Goal: Task Accomplishment & Management: Complete application form

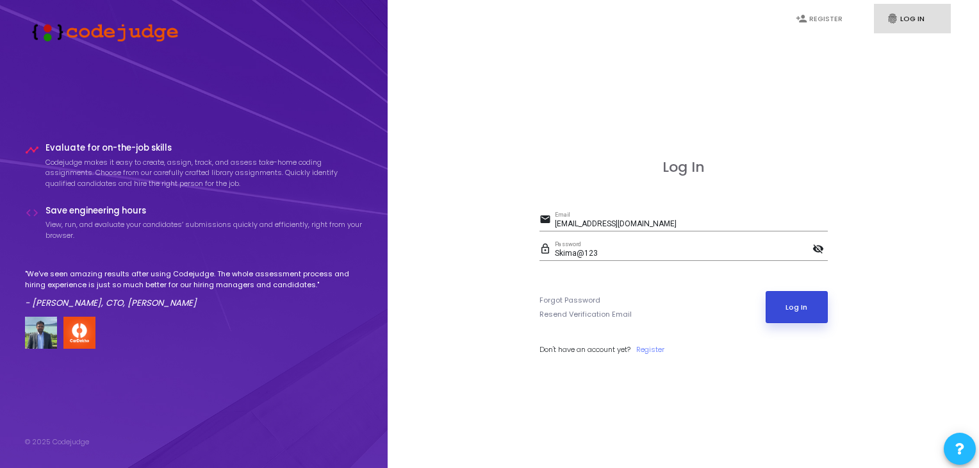
click at [813, 309] on button "Log In" at bounding box center [796, 307] width 62 height 32
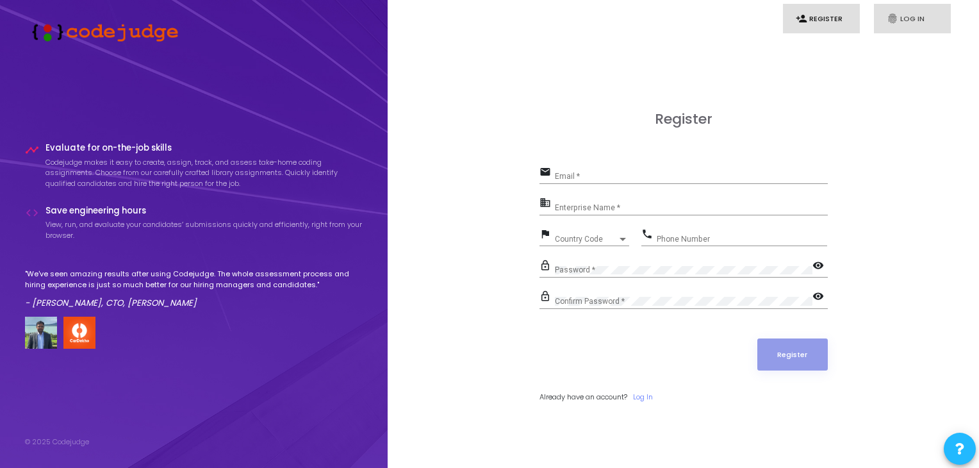
click at [926, 28] on link "fingerprint Log In" at bounding box center [912, 19] width 77 height 30
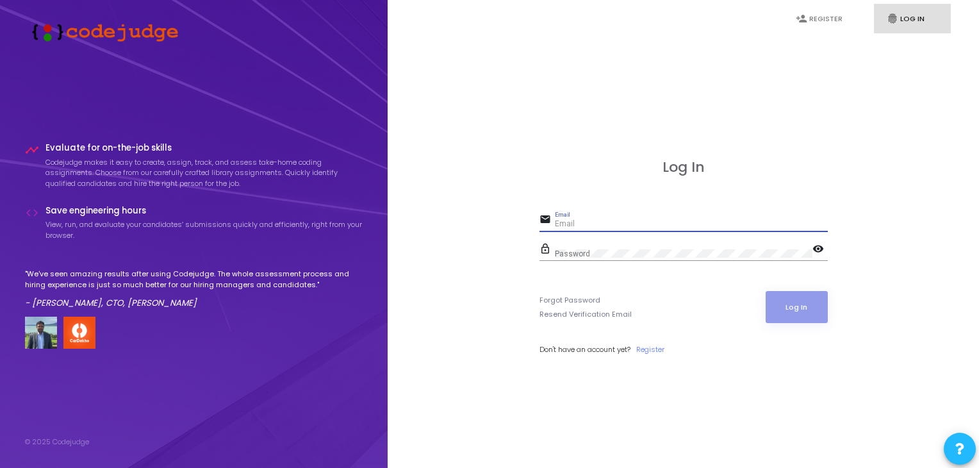
click at [602, 221] on input "Email" at bounding box center [691, 224] width 273 height 9
type input "m"
click at [820, 8] on link "person_add Register" at bounding box center [821, 19] width 77 height 30
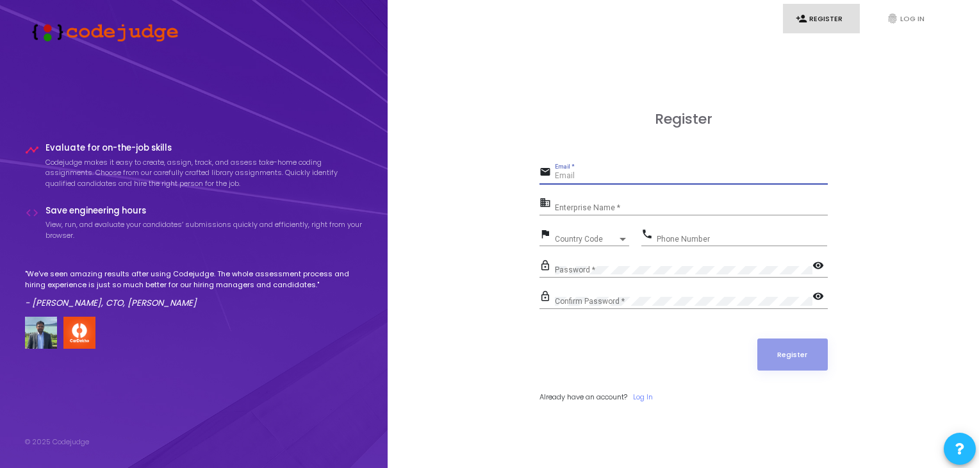
click at [661, 172] on input "Email *" at bounding box center [691, 176] width 273 height 9
type input "mahiiss4455@gmail.com"
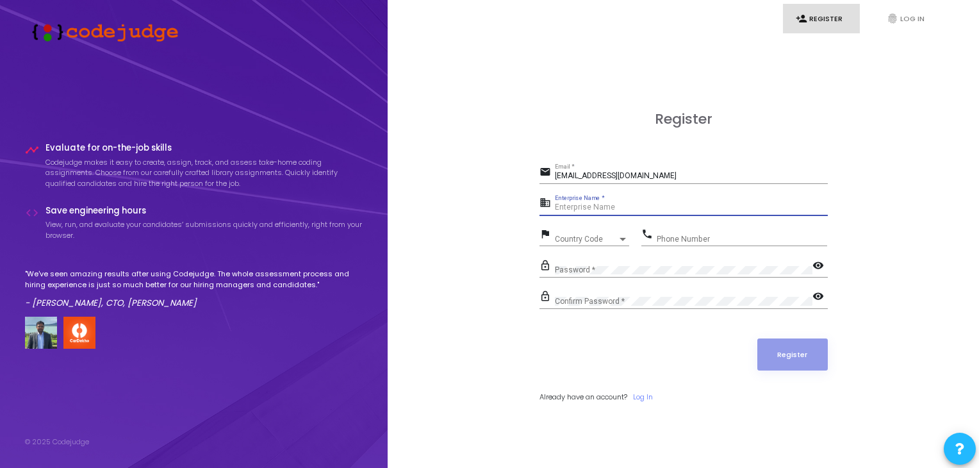
click at [673, 211] on input "Enterprise Name *" at bounding box center [691, 207] width 273 height 9
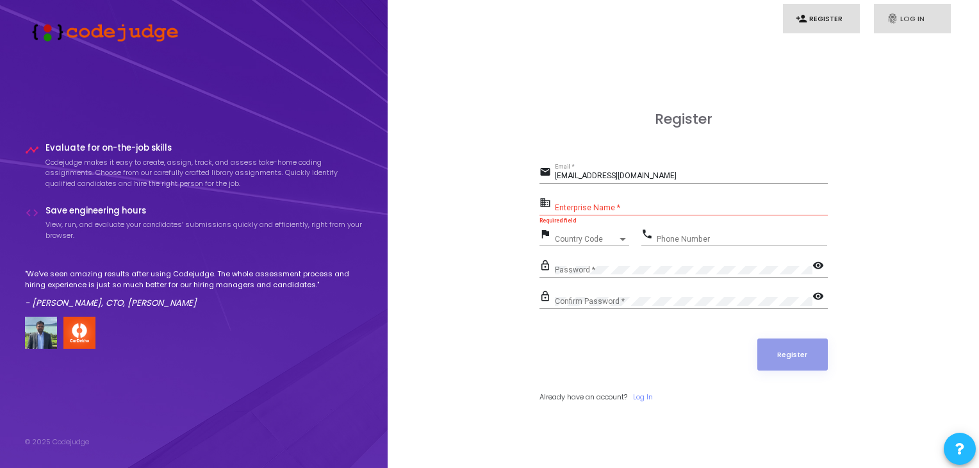
click at [915, 11] on link "fingerprint Log In" at bounding box center [912, 19] width 77 height 30
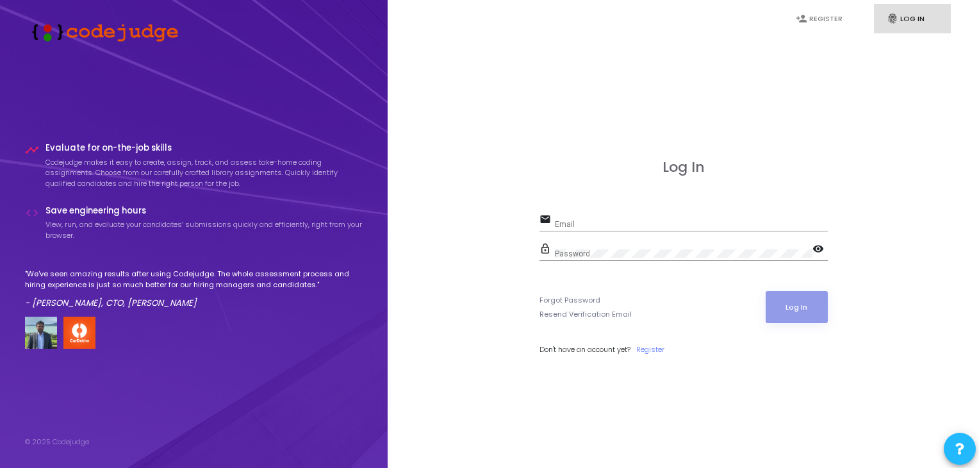
drag, startPoint x: 651, startPoint y: 213, endPoint x: 650, endPoint y: 224, distance: 10.3
click at [650, 224] on div "Email" at bounding box center [691, 221] width 273 height 20
click at [650, 224] on input "Email" at bounding box center [691, 224] width 273 height 9
type input "mahiiss4455@gmail.com"
click at [680, 244] on div "Password" at bounding box center [683, 251] width 257 height 20
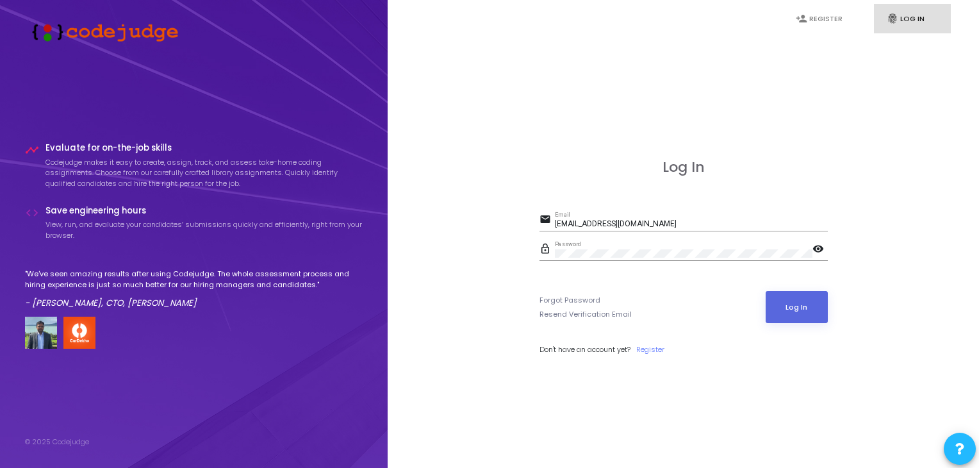
click at [817, 247] on mat-icon "visibility" at bounding box center [819, 249] width 15 height 15
click at [794, 300] on button "Log In" at bounding box center [796, 307] width 62 height 32
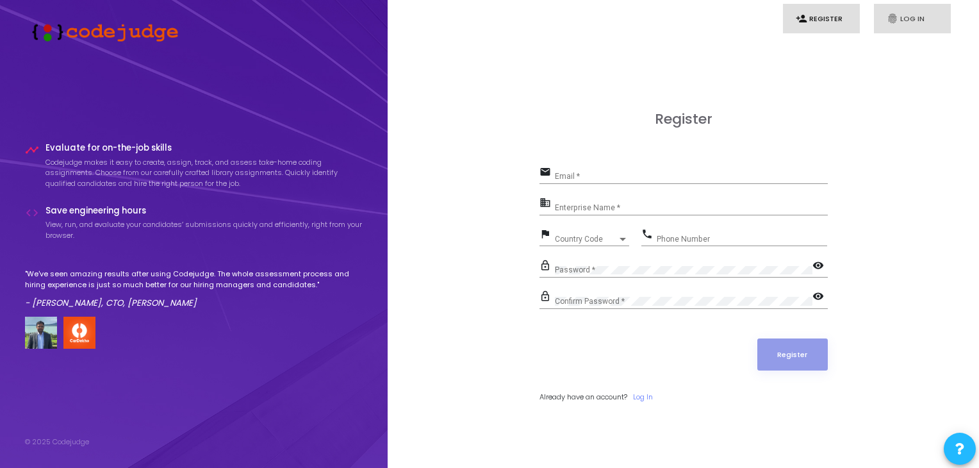
click at [926, 15] on link "fingerprint Log In" at bounding box center [912, 19] width 77 height 30
